Goal: Task Accomplishment & Management: Use online tool/utility

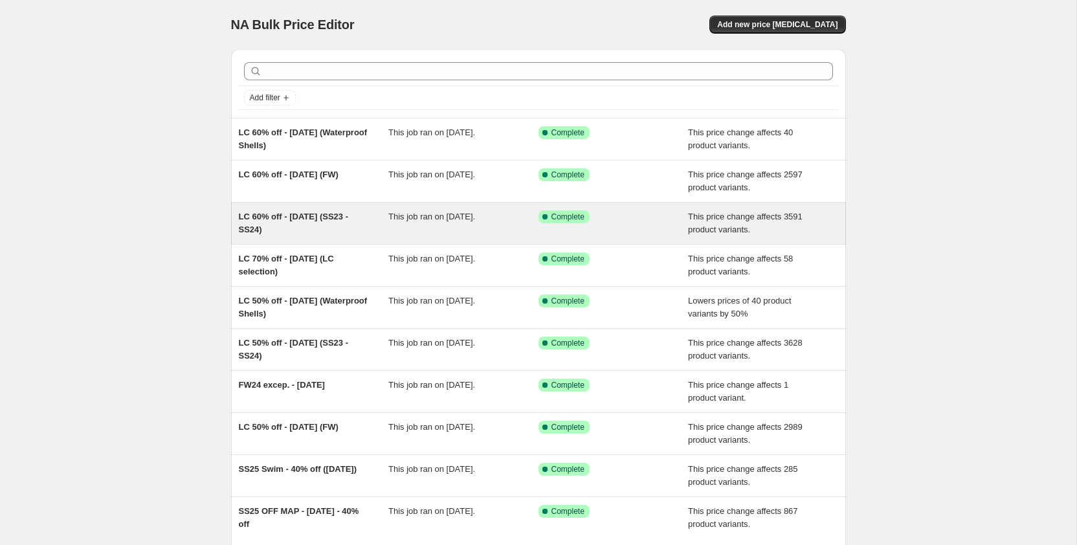
click at [286, 232] on span "LC 60% off - [DATE] (SS23 - SS24)" at bounding box center [294, 223] width 110 height 23
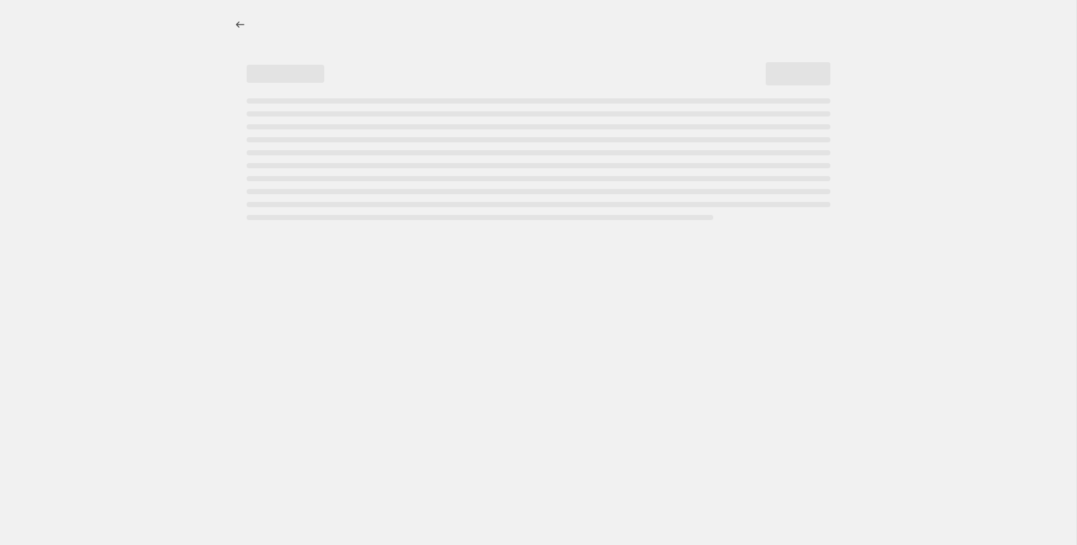
select select "pcap"
select select "no_change"
select select "collection"
select select "not_equal"
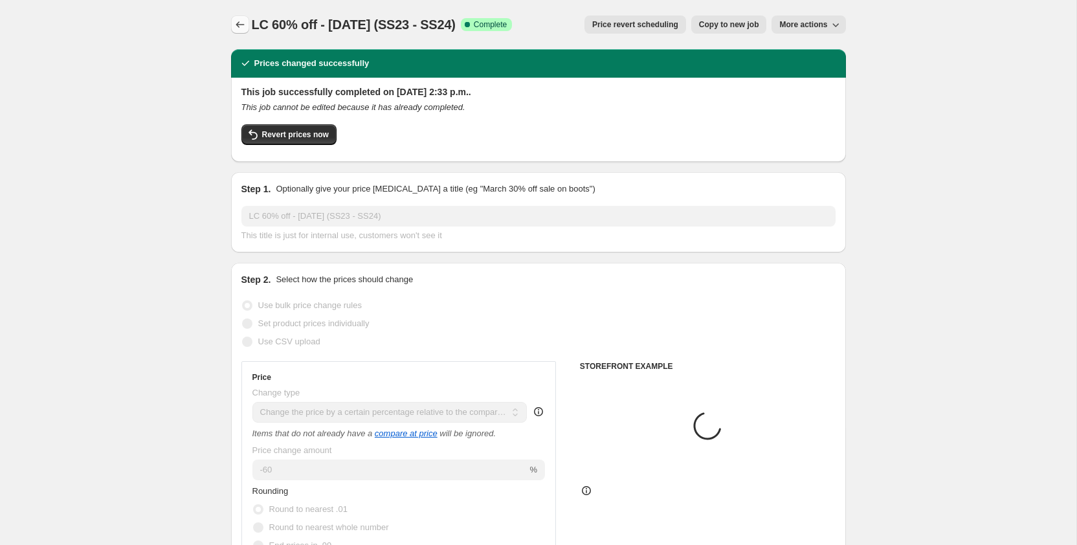
click at [235, 32] on button "Price change jobs" at bounding box center [240, 25] width 18 height 18
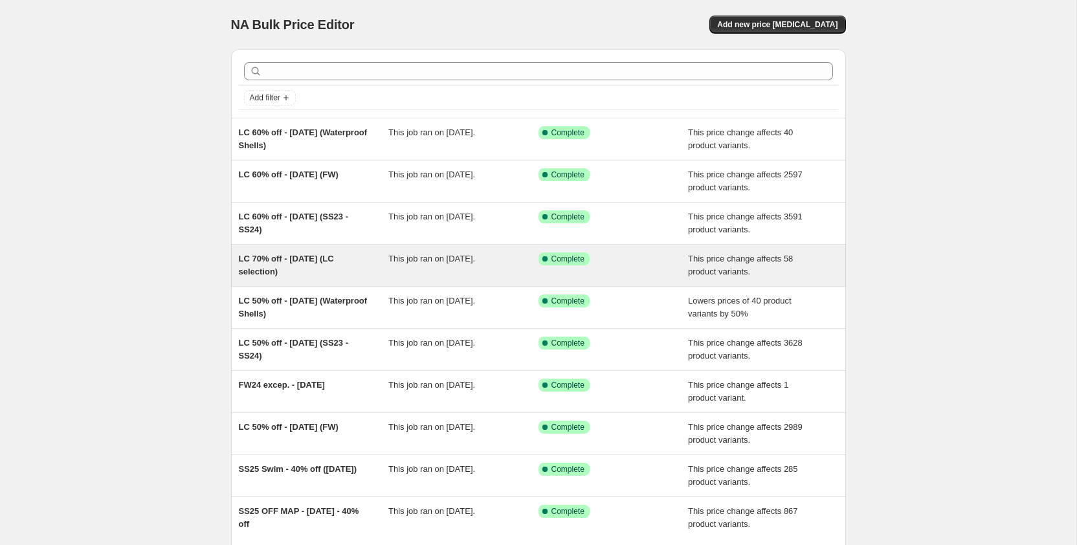
click at [318, 259] on span "LC 70% off - [DATE] (LC selection)" at bounding box center [286, 265] width 95 height 23
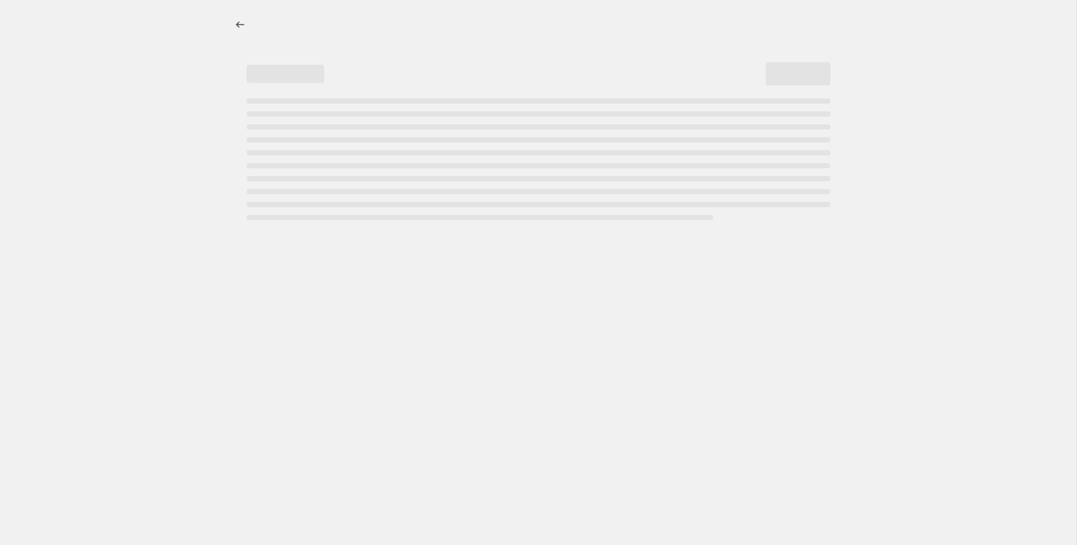
select select "pcap"
select select "no_change"
select select "collection"
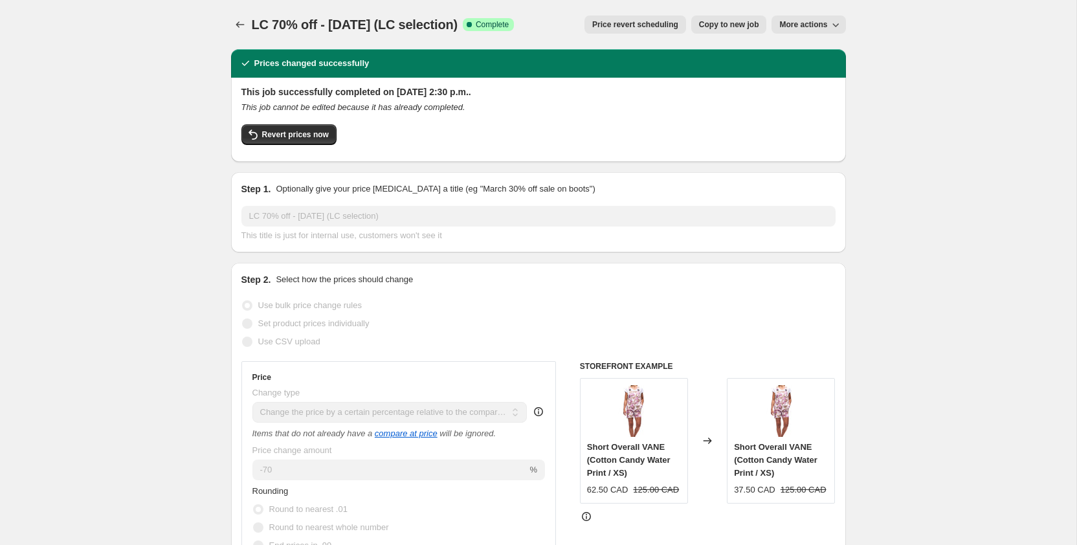
click at [704, 28] on span "Copy to new job" at bounding box center [729, 24] width 60 height 10
select select "pcap"
select select "no_change"
select select "collection"
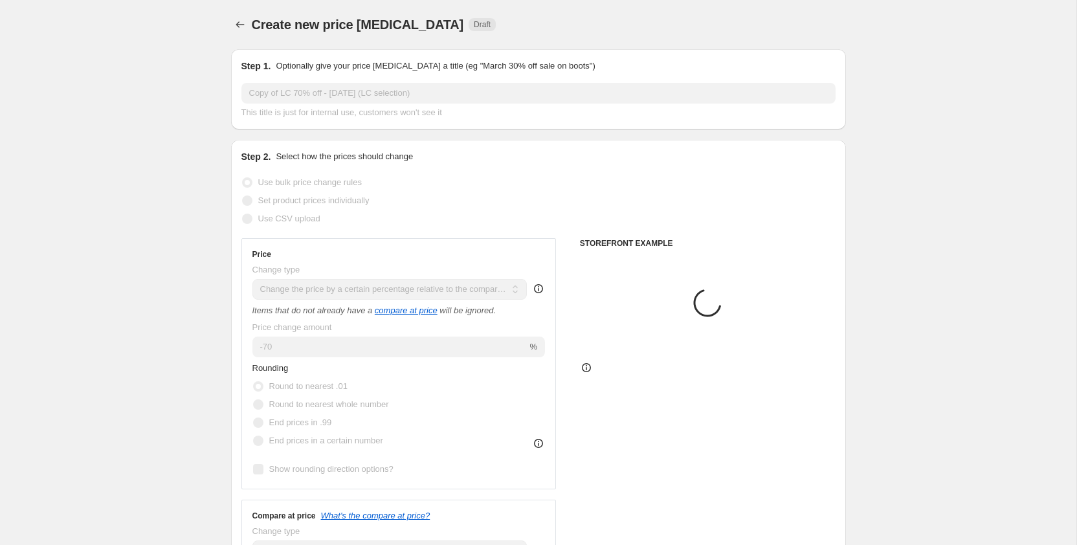
click at [307, 91] on input "Copy of LC 70% off - [DATE] (LC selection)" at bounding box center [538, 93] width 594 height 21
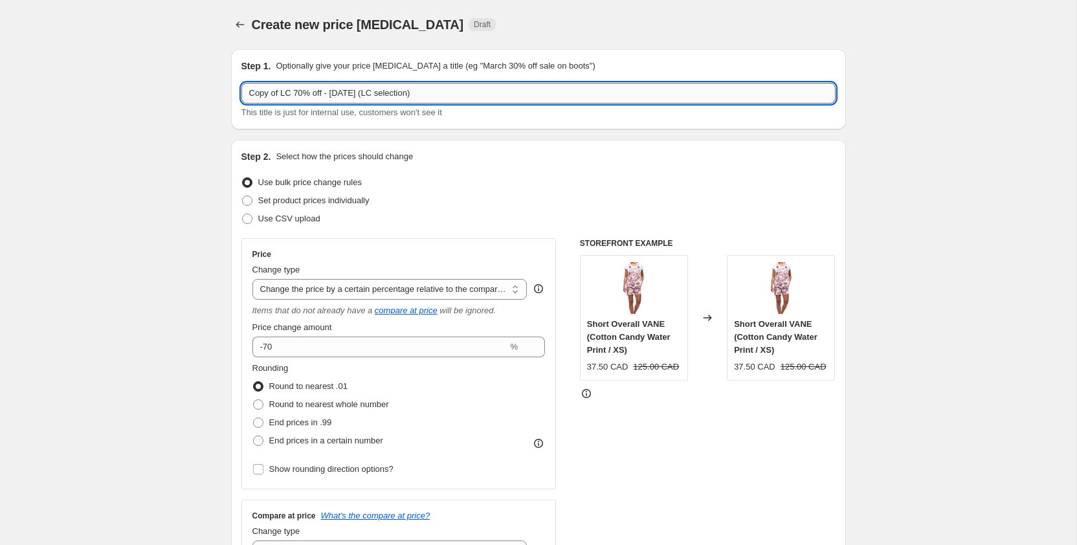
click at [287, 92] on input "Copy of LC 70% off - [DATE] (LC selection)" at bounding box center [538, 93] width 594 height 21
drag, startPoint x: 284, startPoint y: 93, endPoint x: 221, endPoint y: 93, distance: 62.8
click at [241, 93] on input "Copy of LC 70% off - [DATE] (LC selection)" at bounding box center [538, 93] width 594 height 21
click at [446, 89] on input "LC 70% off - [DATE] (LC selection)" at bounding box center [538, 93] width 594 height 21
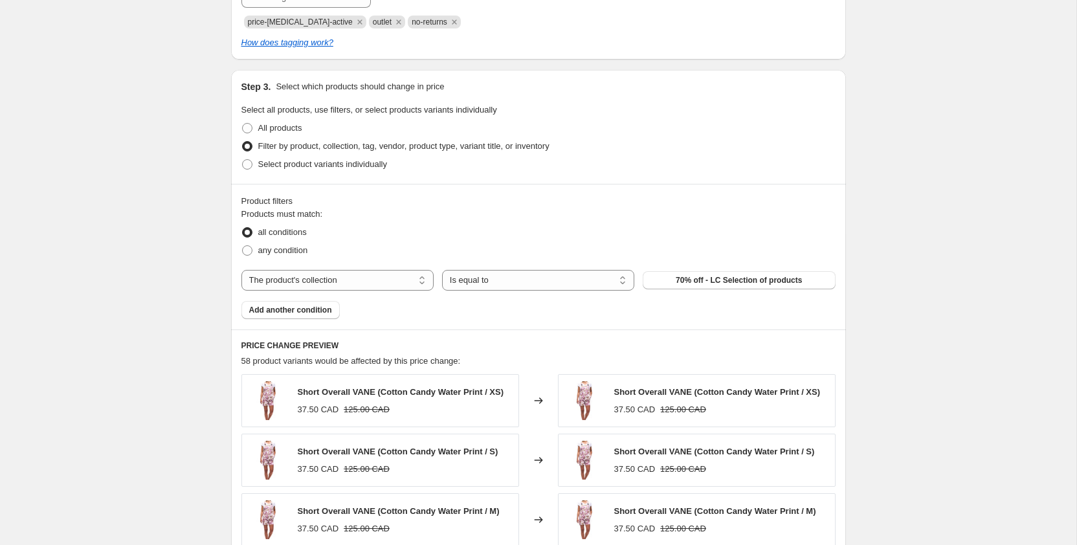
scroll to position [625, 0]
type input "LC 70% off - [DATE] (LC selection_2)"
select select "product"
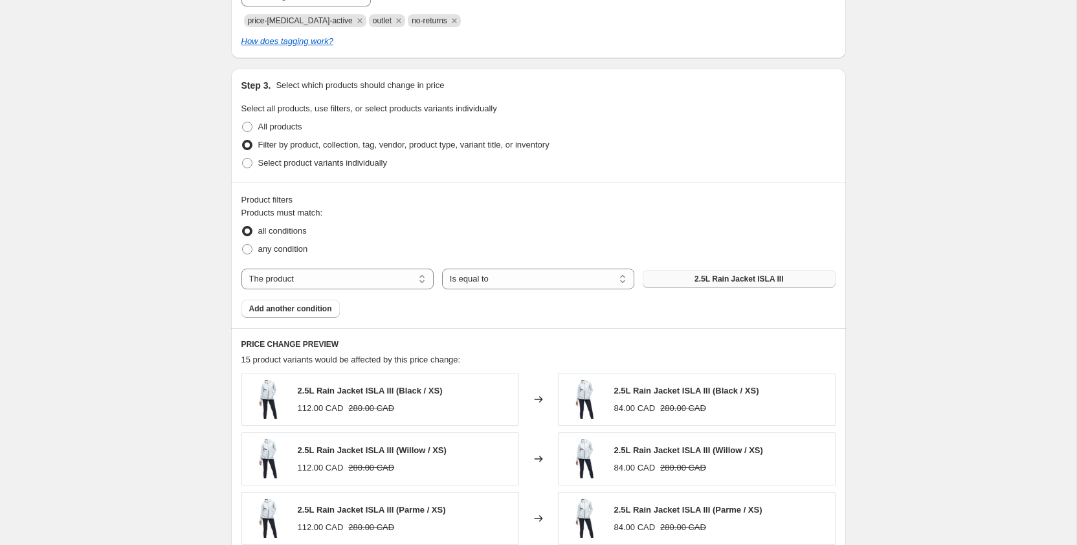
click at [700, 277] on span "2.5L Rain Jacket ISLA III" at bounding box center [739, 279] width 89 height 10
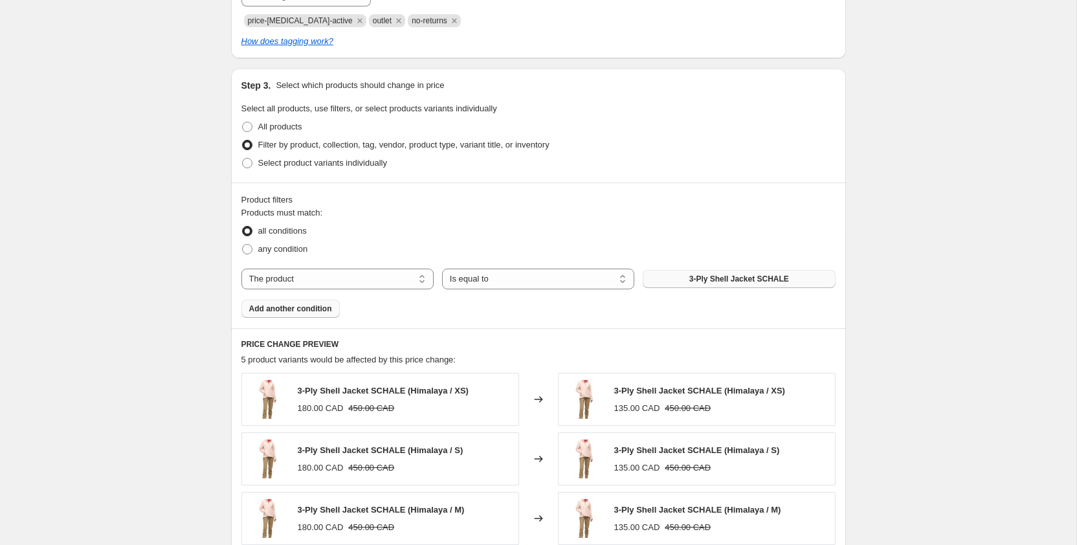
click at [305, 306] on span "Add another condition" at bounding box center [290, 309] width 83 height 10
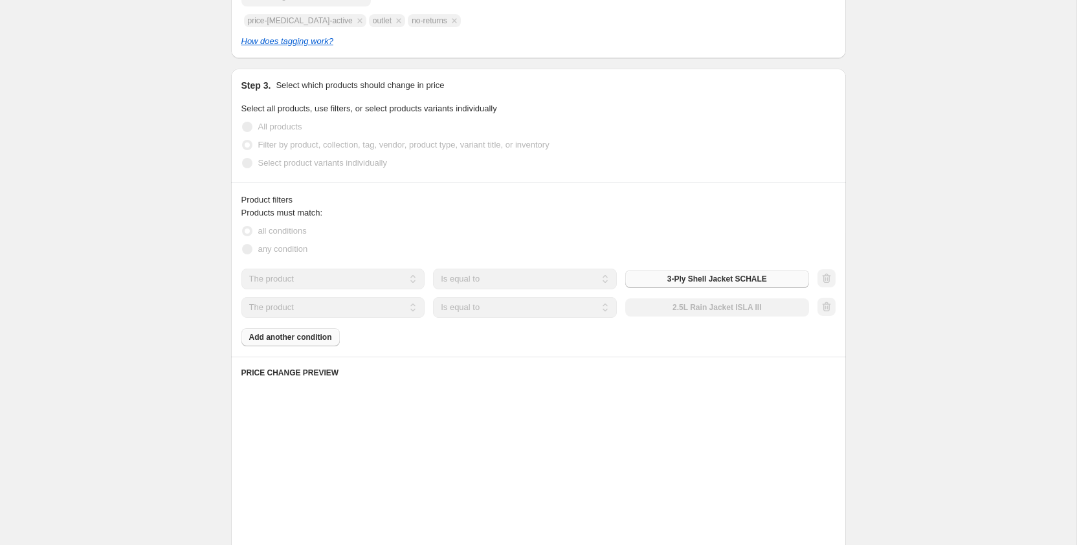
click at [714, 304] on div "The product The product's collection The product's tag The product's vendor The…" at bounding box center [525, 307] width 568 height 21
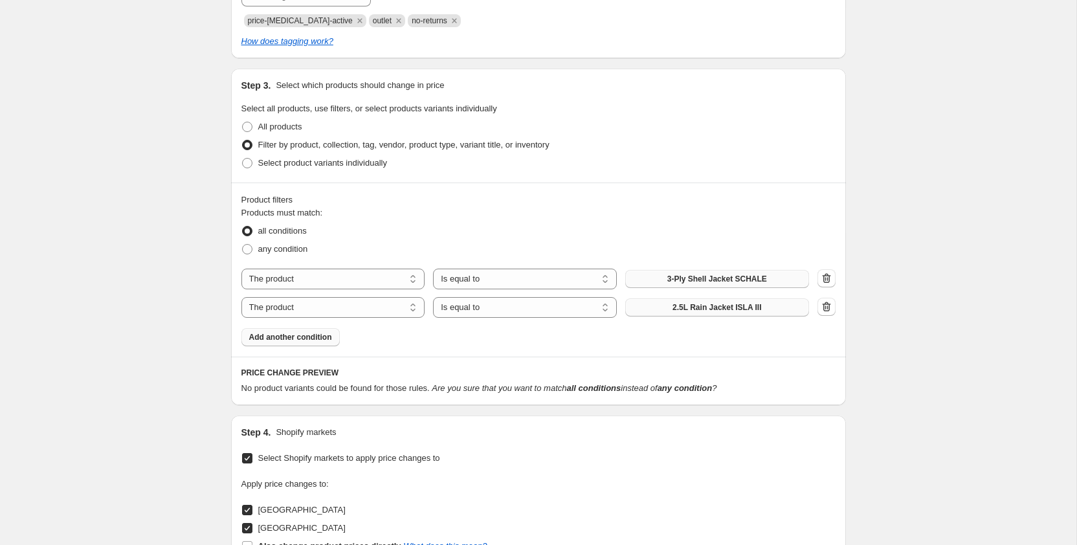
click at [713, 307] on span "2.5L Rain Jacket ISLA III" at bounding box center [717, 307] width 89 height 10
click at [308, 336] on span "Add another condition" at bounding box center [290, 337] width 83 height 10
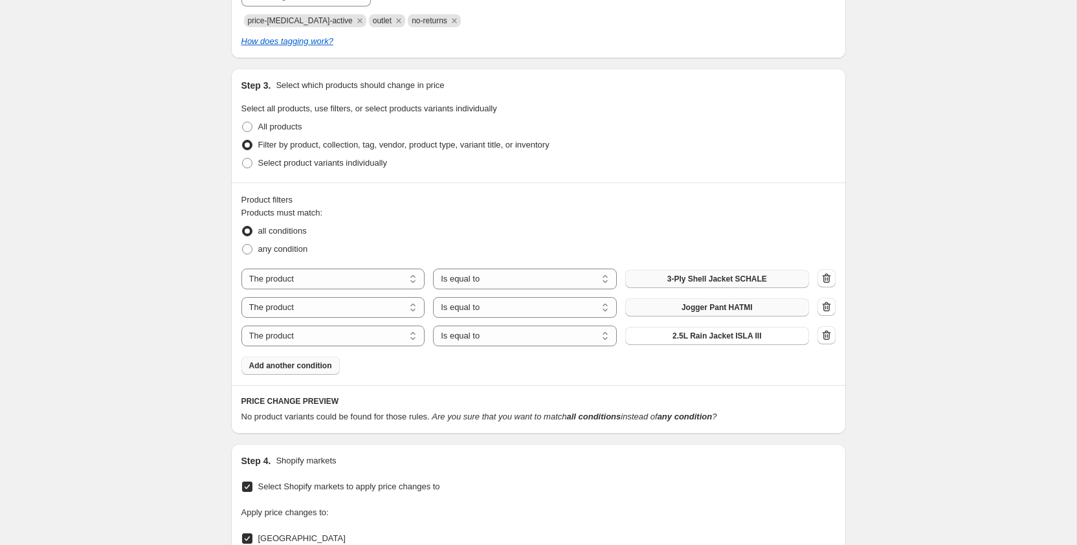
click at [691, 339] on span "2.5L Rain Jacket ISLA III" at bounding box center [717, 336] width 89 height 10
click at [311, 369] on span "Add another condition" at bounding box center [290, 366] width 83 height 10
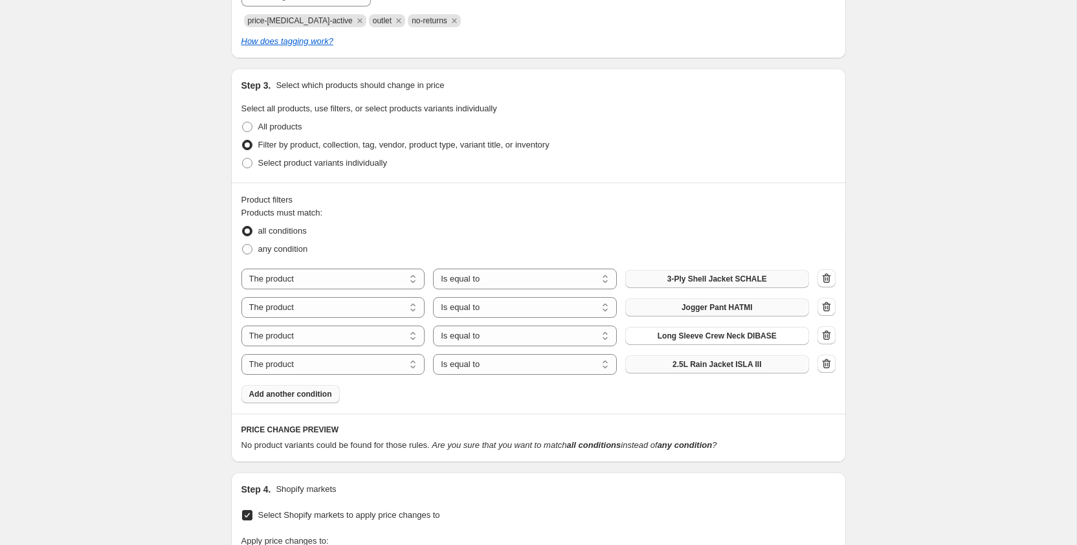
click at [720, 368] on span "2.5L Rain Jacket ISLA III" at bounding box center [717, 364] width 89 height 10
click at [284, 248] on span "any condition" at bounding box center [283, 249] width 50 height 10
click at [243, 245] on input "any condition" at bounding box center [242, 244] width 1 height 1
radio input "true"
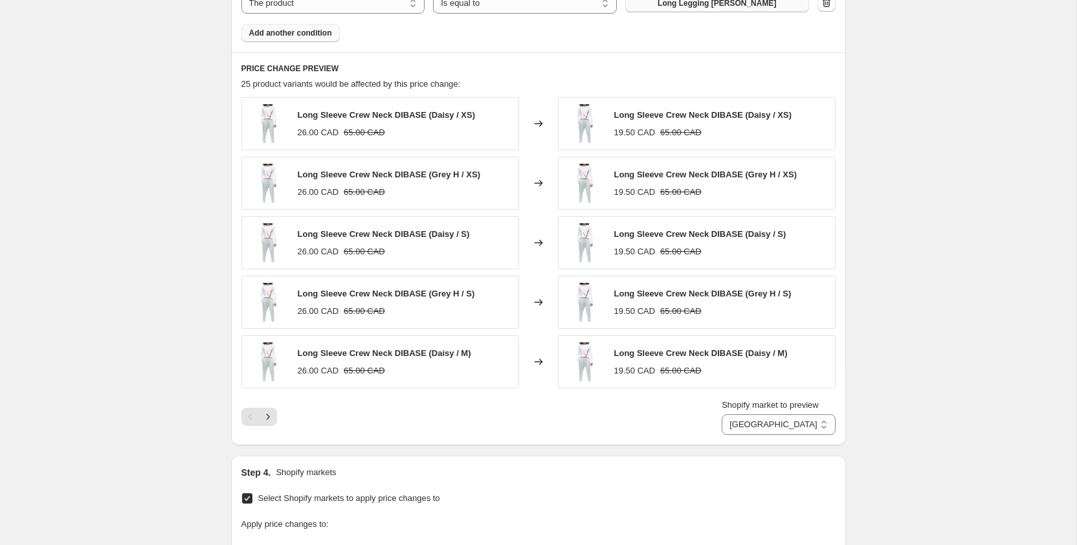
scroll to position [988, 0]
click at [271, 420] on icon "Next" at bounding box center [268, 415] width 13 height 13
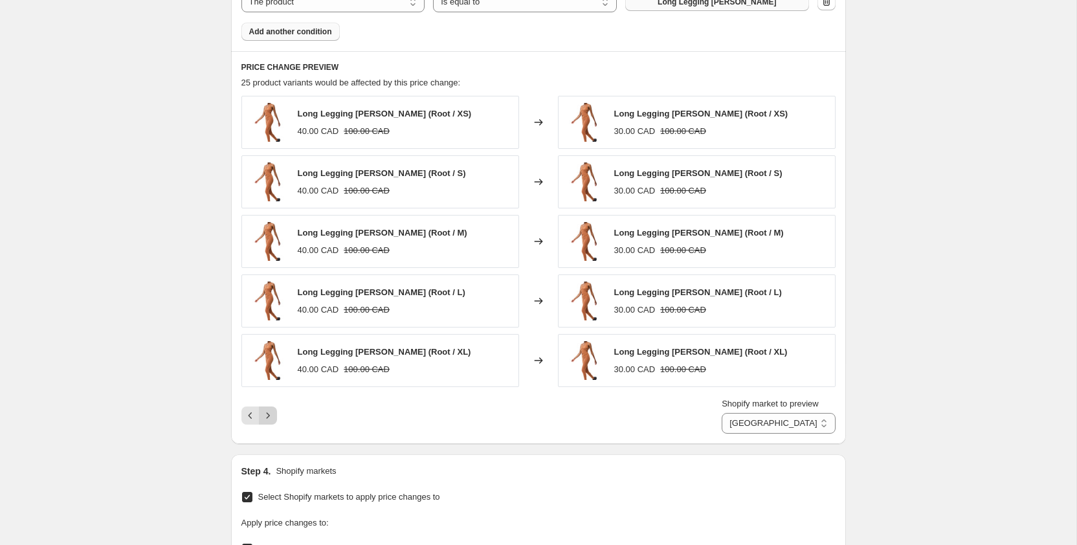
click at [271, 420] on icon "Next" at bounding box center [268, 415] width 13 height 13
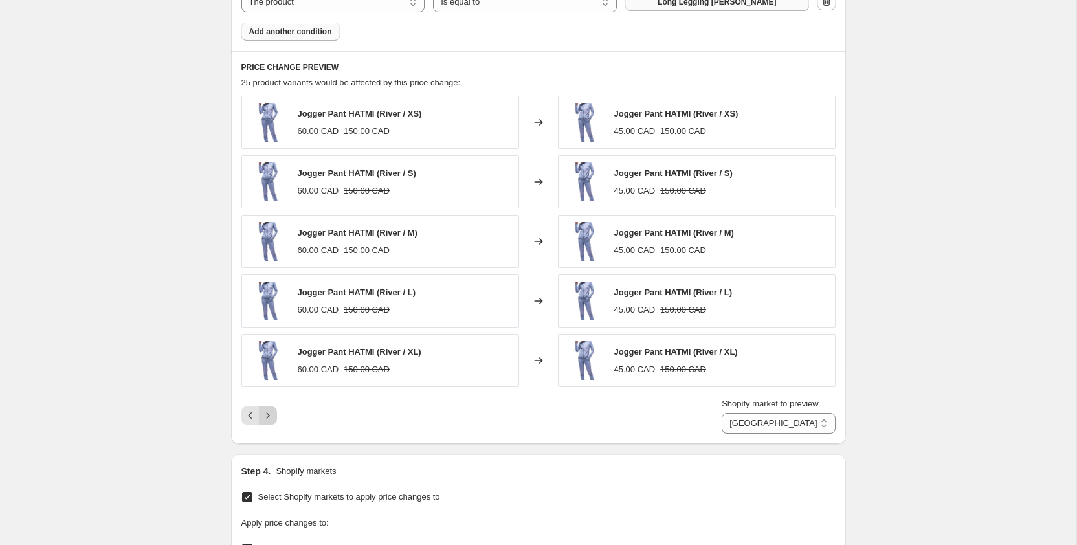
click at [271, 420] on icon "Next" at bounding box center [268, 415] width 13 height 13
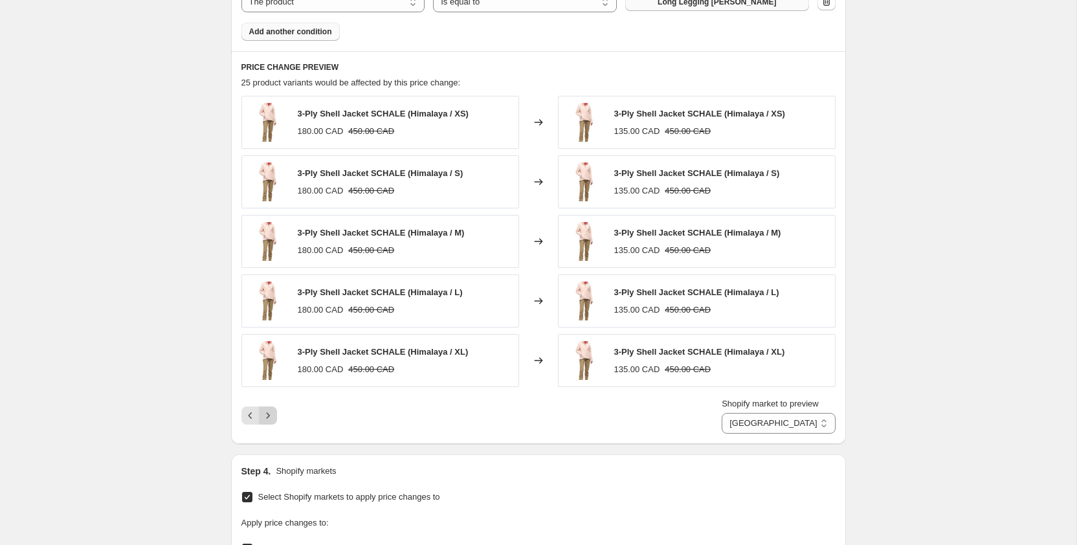
click at [271, 420] on div "Pagination" at bounding box center [268, 416] width 18 height 18
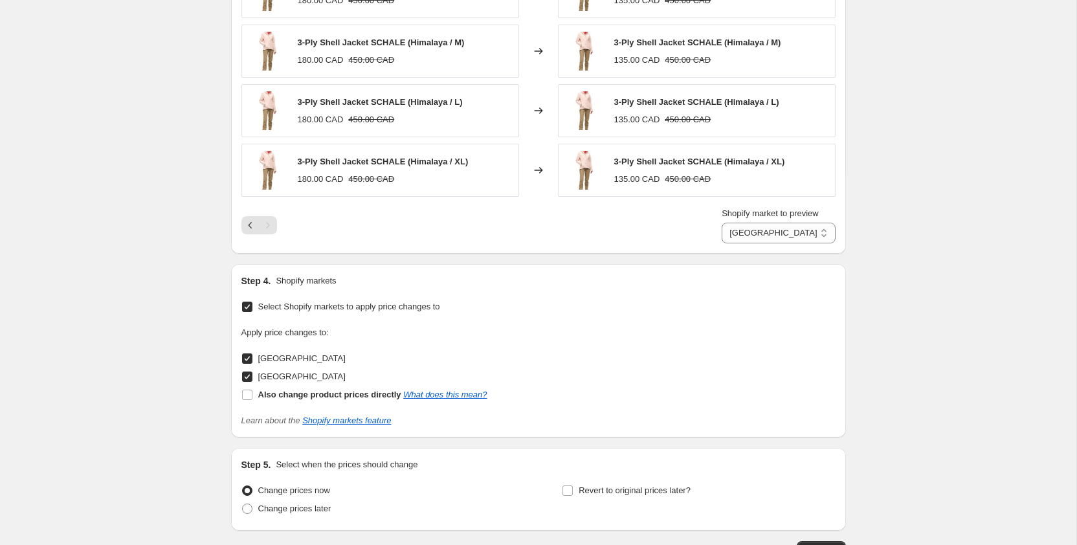
scroll to position [1272, 0]
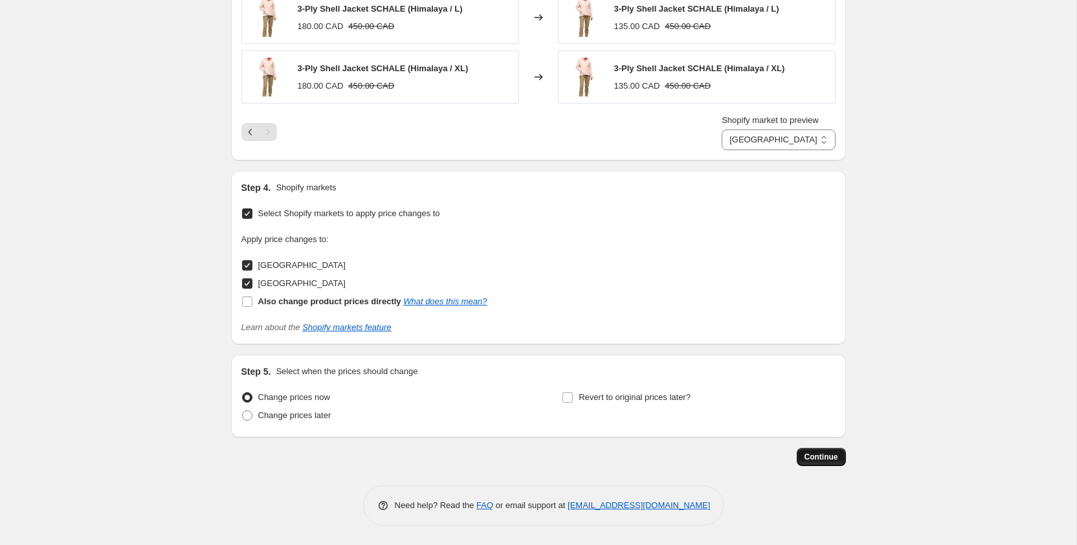
click at [824, 454] on span "Continue" at bounding box center [822, 457] width 34 height 10
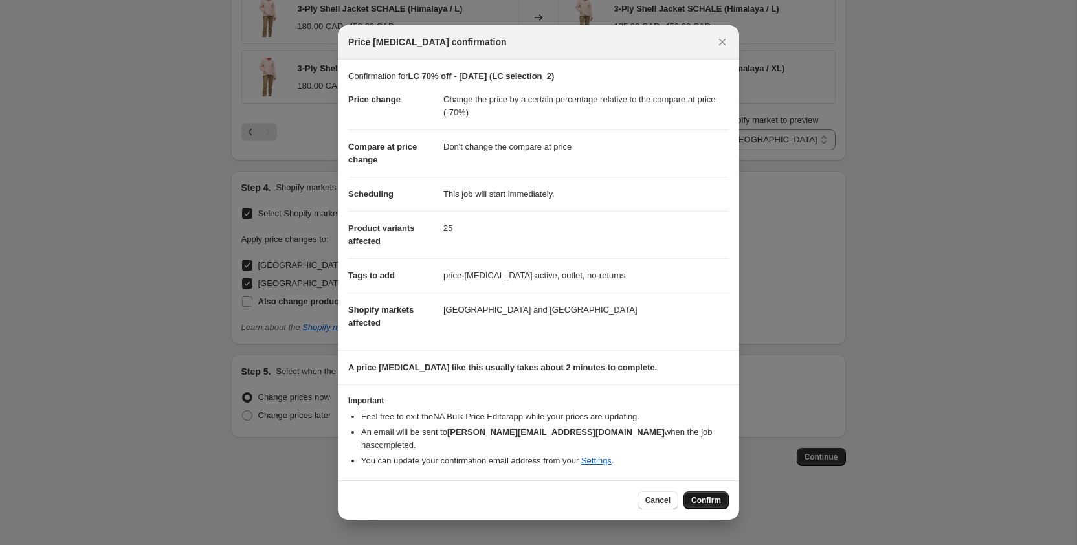
click at [699, 495] on span "Confirm" at bounding box center [706, 500] width 30 height 10
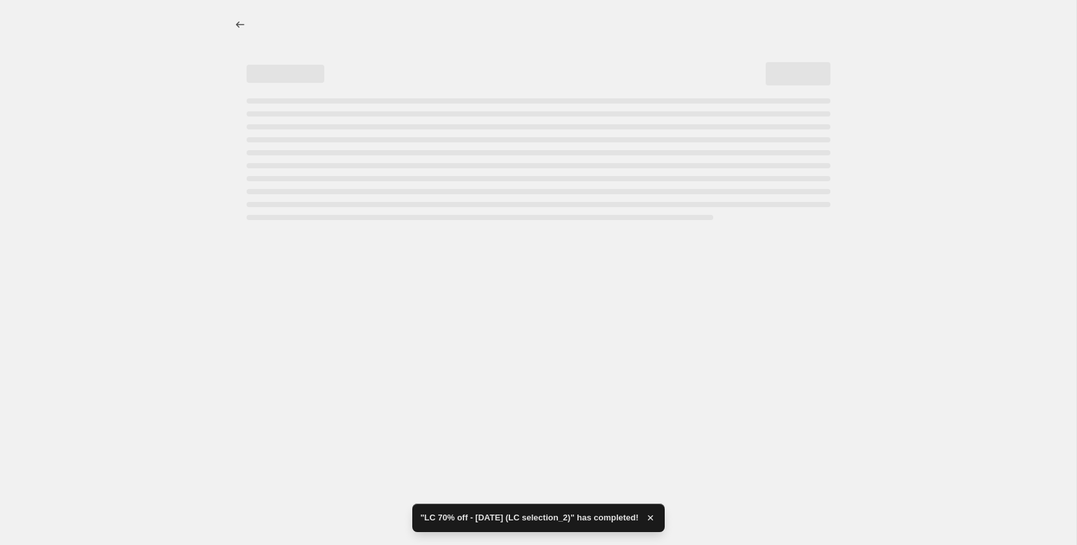
select select "pcap"
select select "no_change"
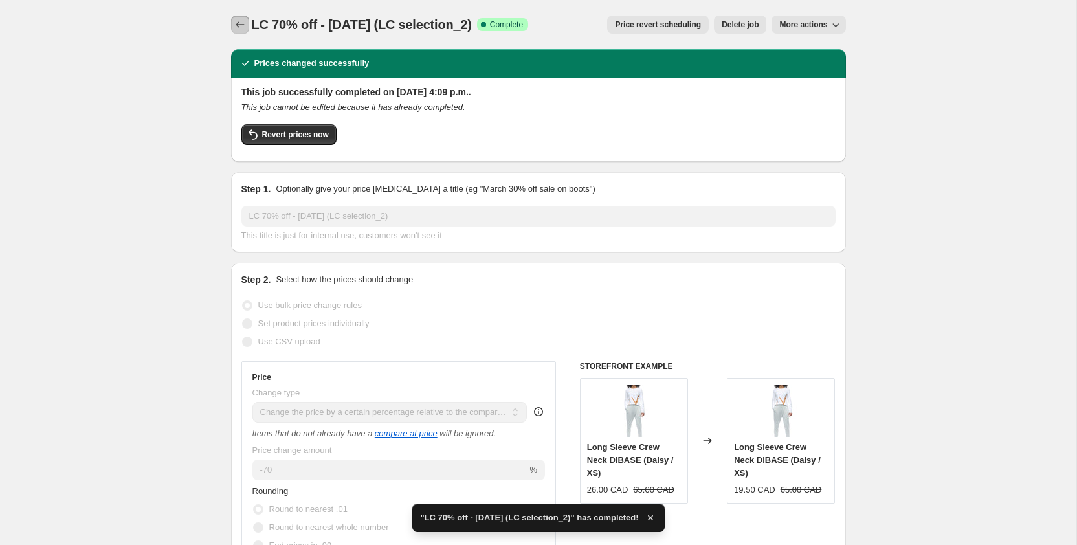
click at [232, 20] on button "Price change jobs" at bounding box center [240, 25] width 18 height 18
